Goal: Transaction & Acquisition: Book appointment/travel/reservation

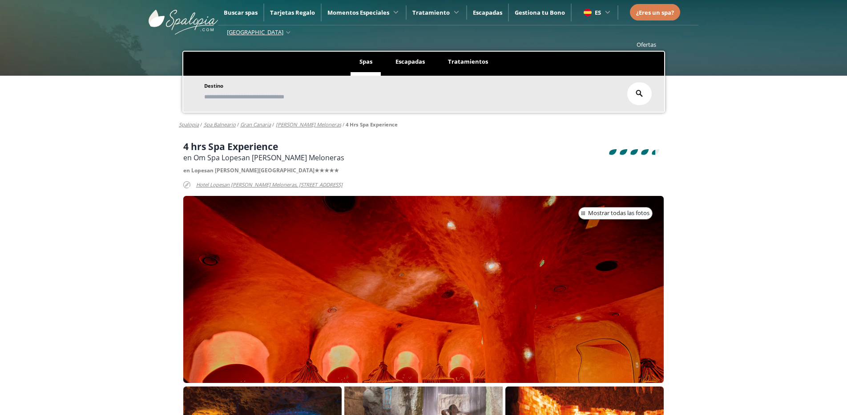
click at [446, 331] on div at bounding box center [423, 289] width 481 height 187
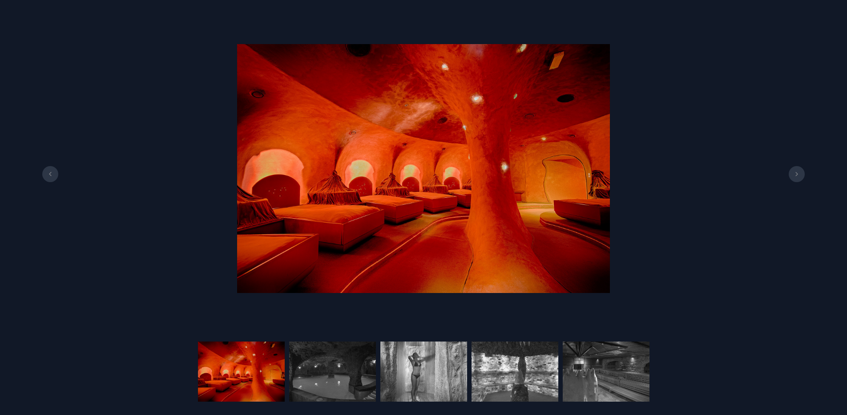
scroll to position [178, 0]
click at [793, 174] on icon at bounding box center [796, 174] width 7 height 4
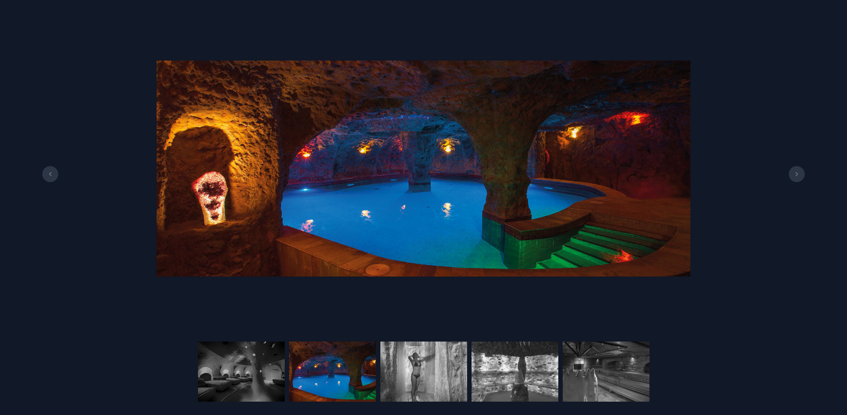
click at [793, 174] on icon at bounding box center [796, 174] width 7 height 4
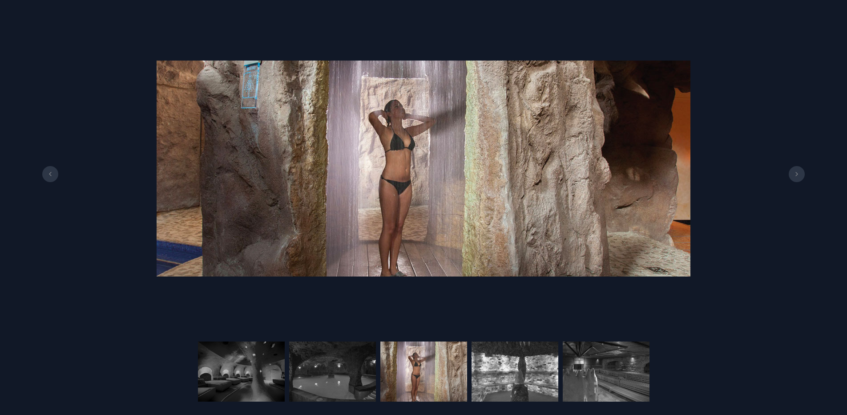
click at [793, 174] on icon at bounding box center [796, 174] width 7 height 4
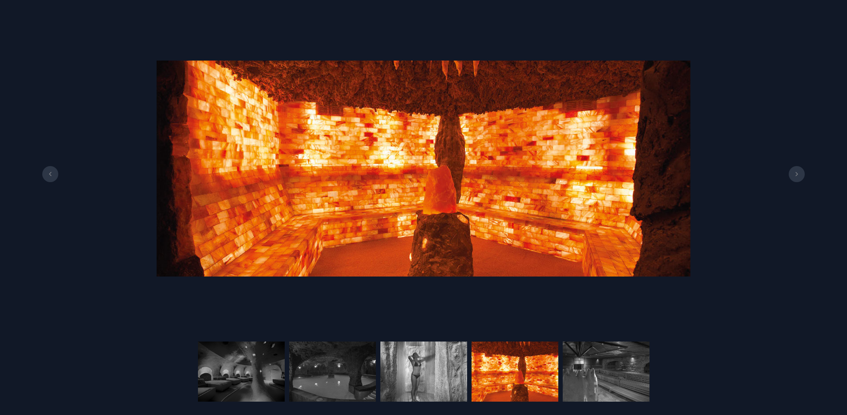
click at [791, 174] on button at bounding box center [797, 174] width 16 height 16
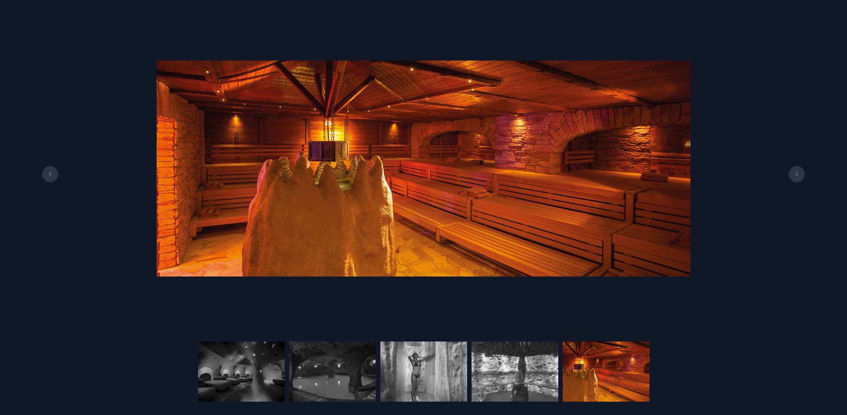
click at [791, 174] on button at bounding box center [797, 174] width 16 height 16
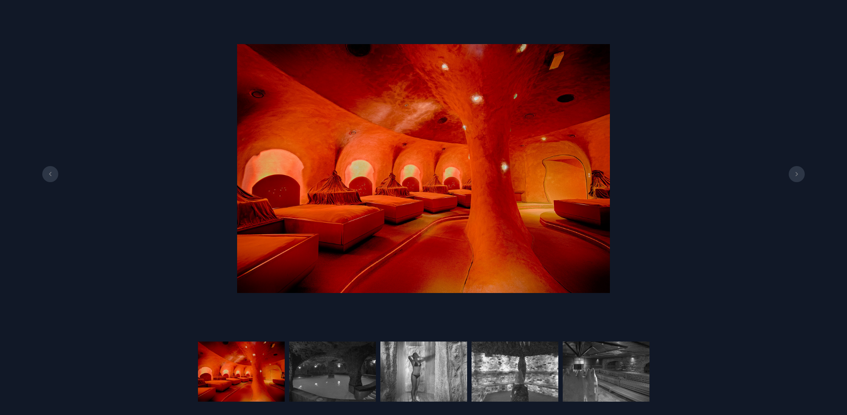
click at [791, 174] on button at bounding box center [797, 174] width 16 height 16
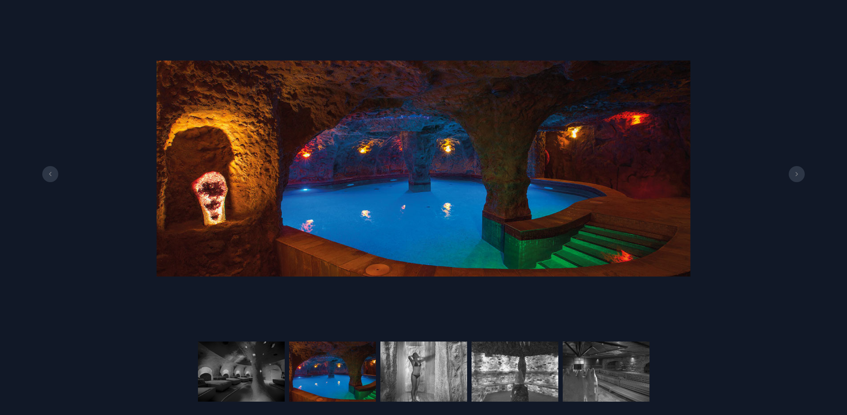
click at [791, 174] on button at bounding box center [797, 174] width 16 height 16
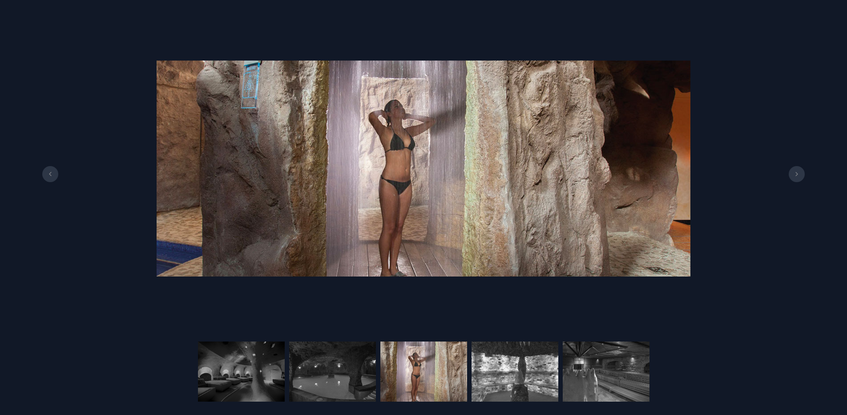
click at [791, 174] on button at bounding box center [797, 174] width 16 height 16
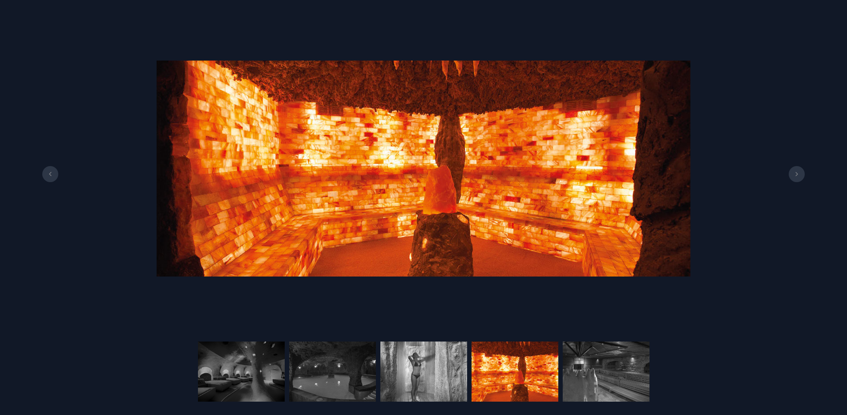
click at [791, 174] on button at bounding box center [797, 174] width 16 height 16
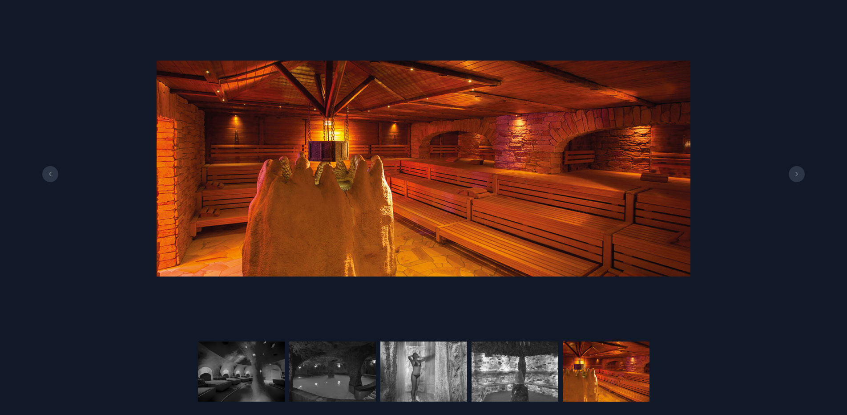
click at [791, 174] on button at bounding box center [797, 174] width 16 height 16
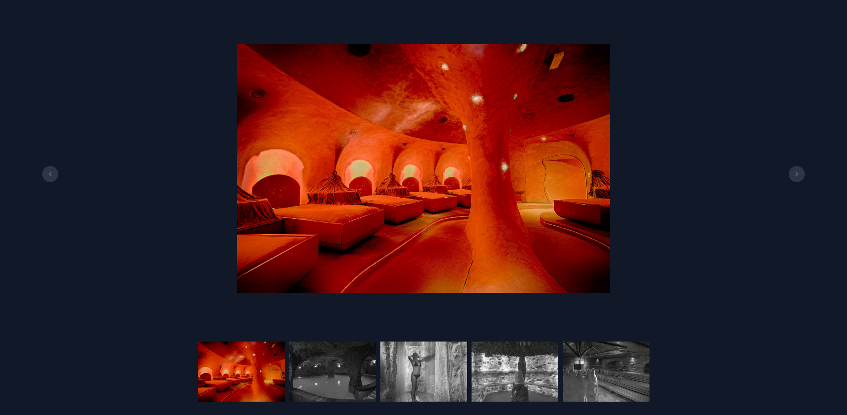
click at [791, 174] on button at bounding box center [797, 174] width 16 height 16
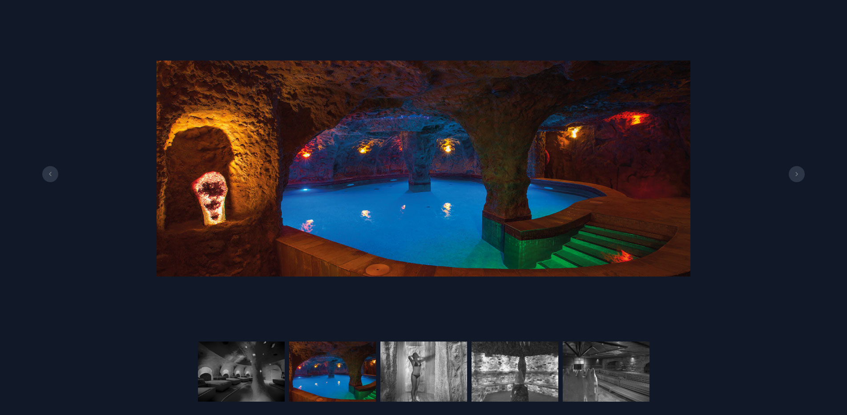
click at [791, 174] on button at bounding box center [797, 174] width 16 height 16
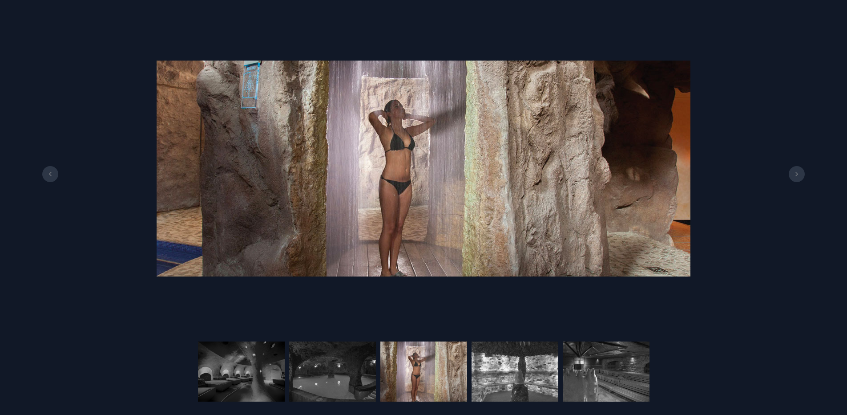
click at [791, 174] on button at bounding box center [797, 174] width 16 height 16
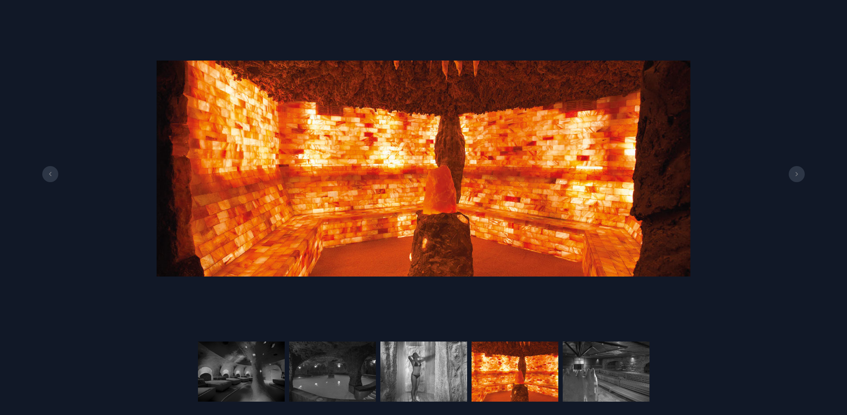
scroll to position [267, 0]
click at [798, 175] on icon at bounding box center [796, 174] width 7 height 4
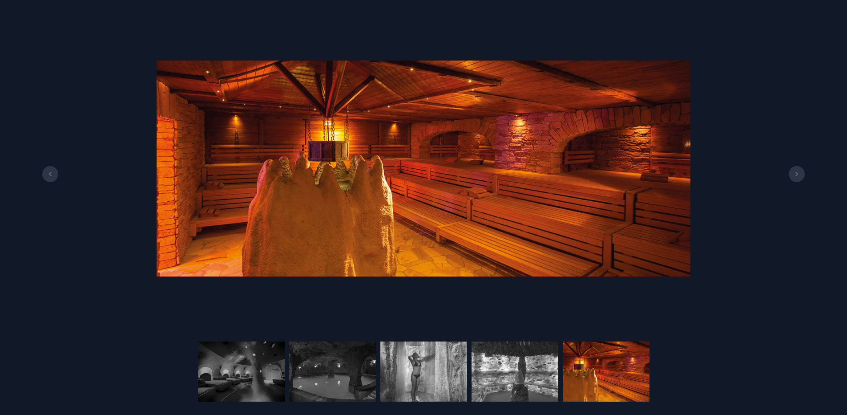
click at [798, 175] on icon at bounding box center [796, 174] width 7 height 4
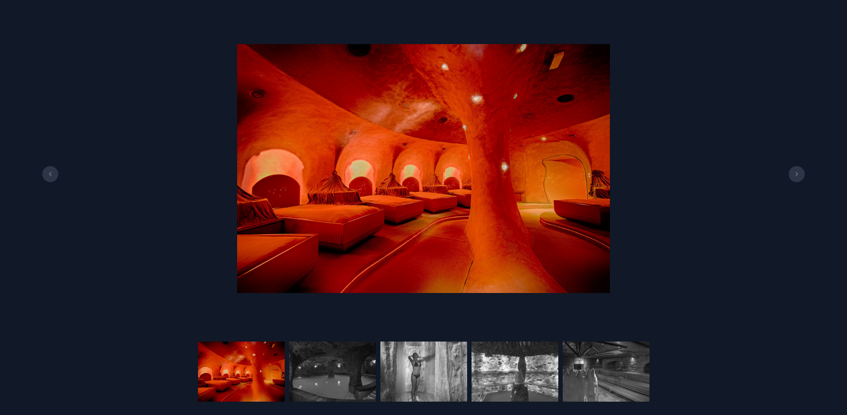
click at [798, 175] on icon at bounding box center [796, 174] width 7 height 4
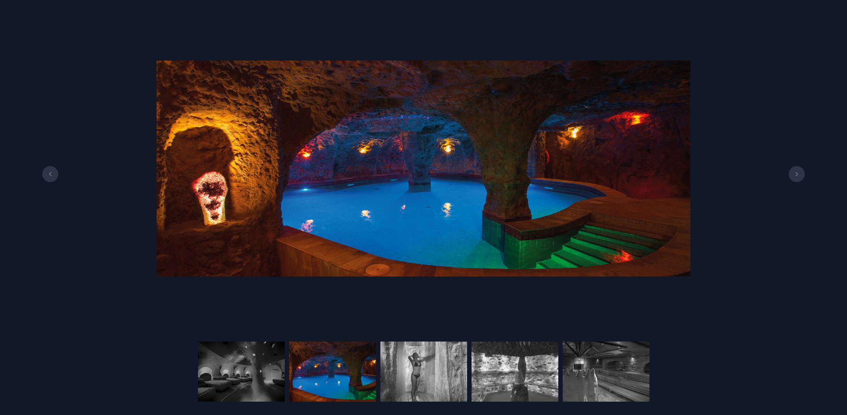
click at [57, 175] on button at bounding box center [50, 174] width 16 height 16
